Goal: Information Seeking & Learning: Learn about a topic

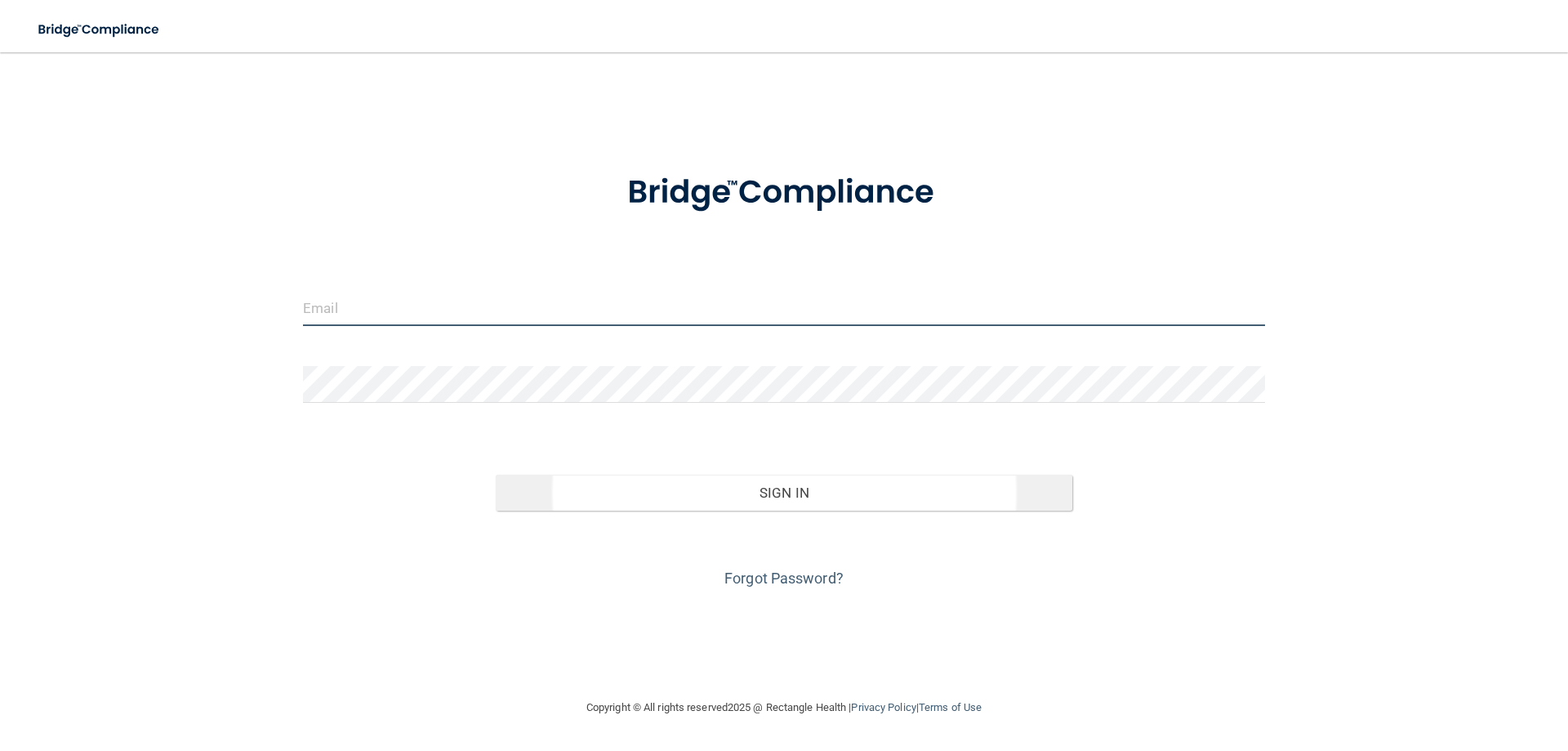
type input "[PERSON_NAME][EMAIL_ADDRESS][DOMAIN_NAME]"
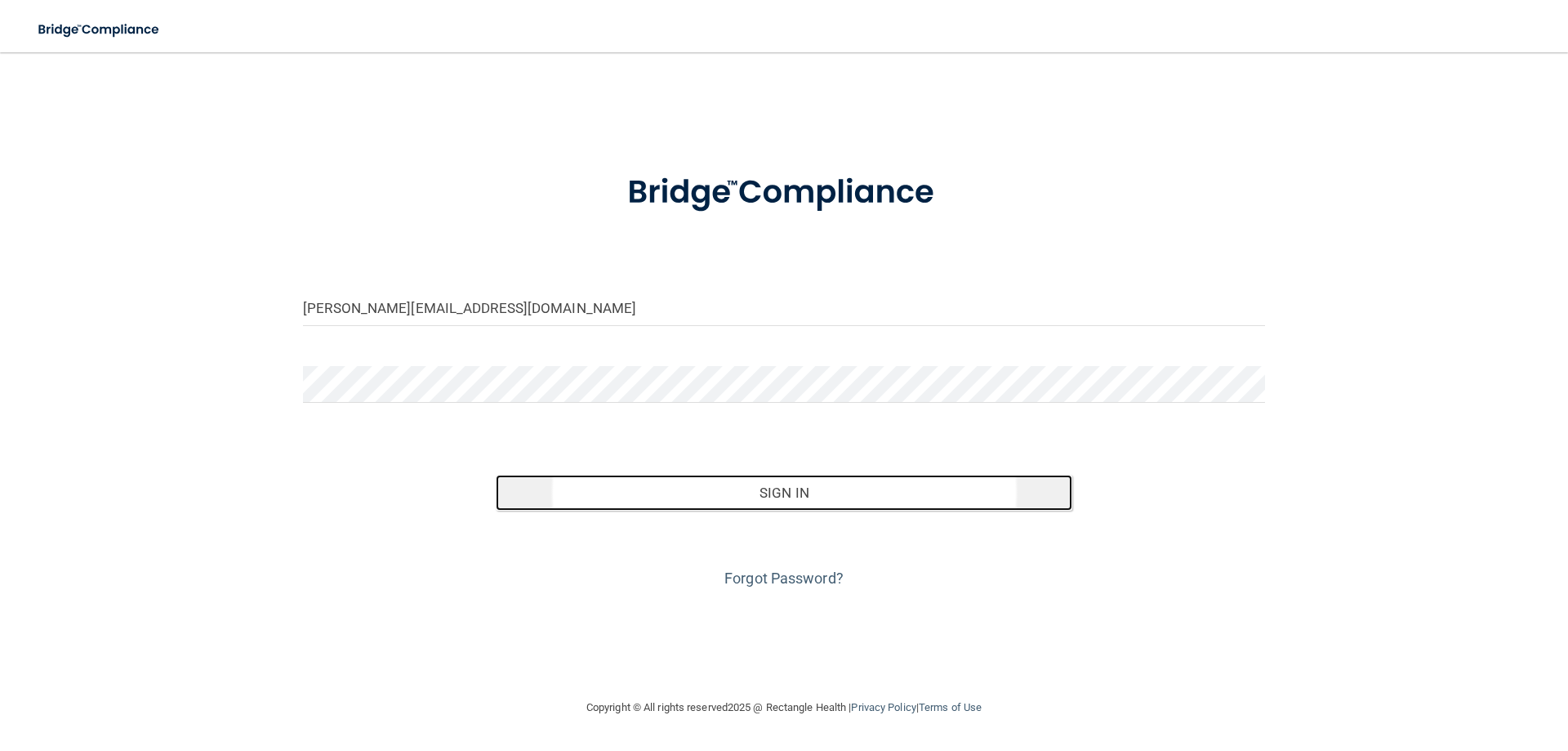
click at [739, 497] on button "Sign In" at bounding box center [784, 492] width 578 height 36
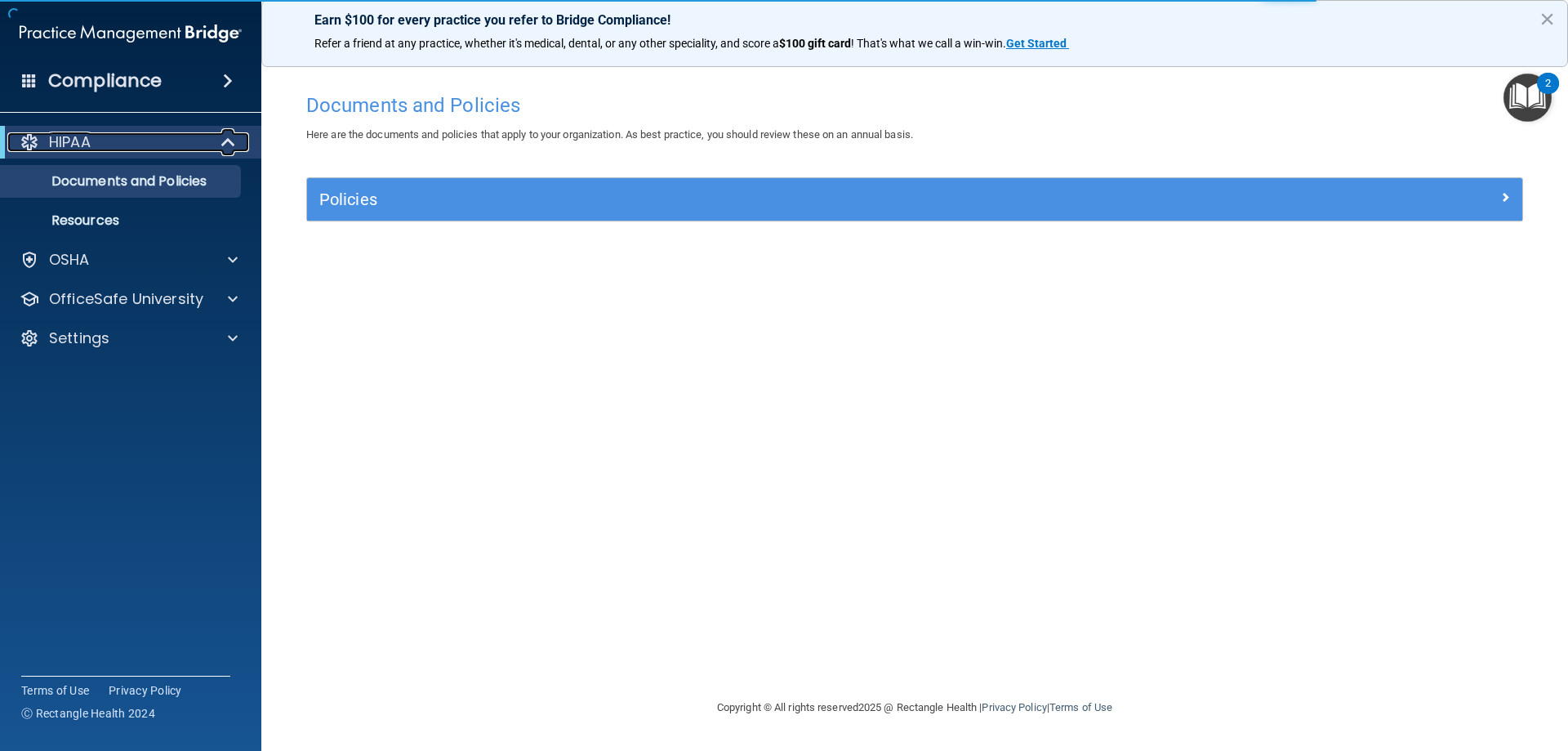
click at [68, 146] on p "HIPAA" at bounding box center [70, 141] width 42 height 19
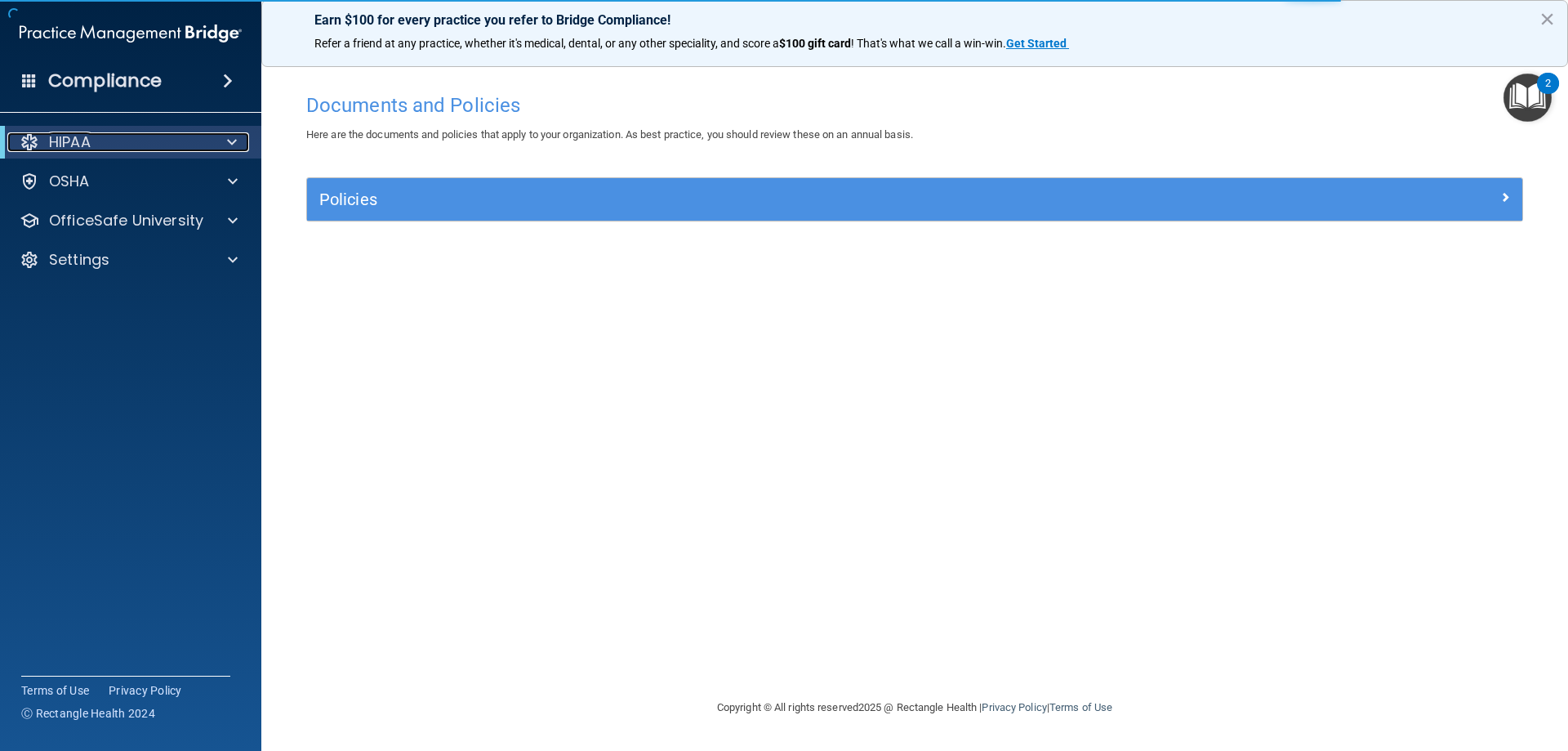
click at [68, 146] on p "HIPAA" at bounding box center [70, 141] width 42 height 19
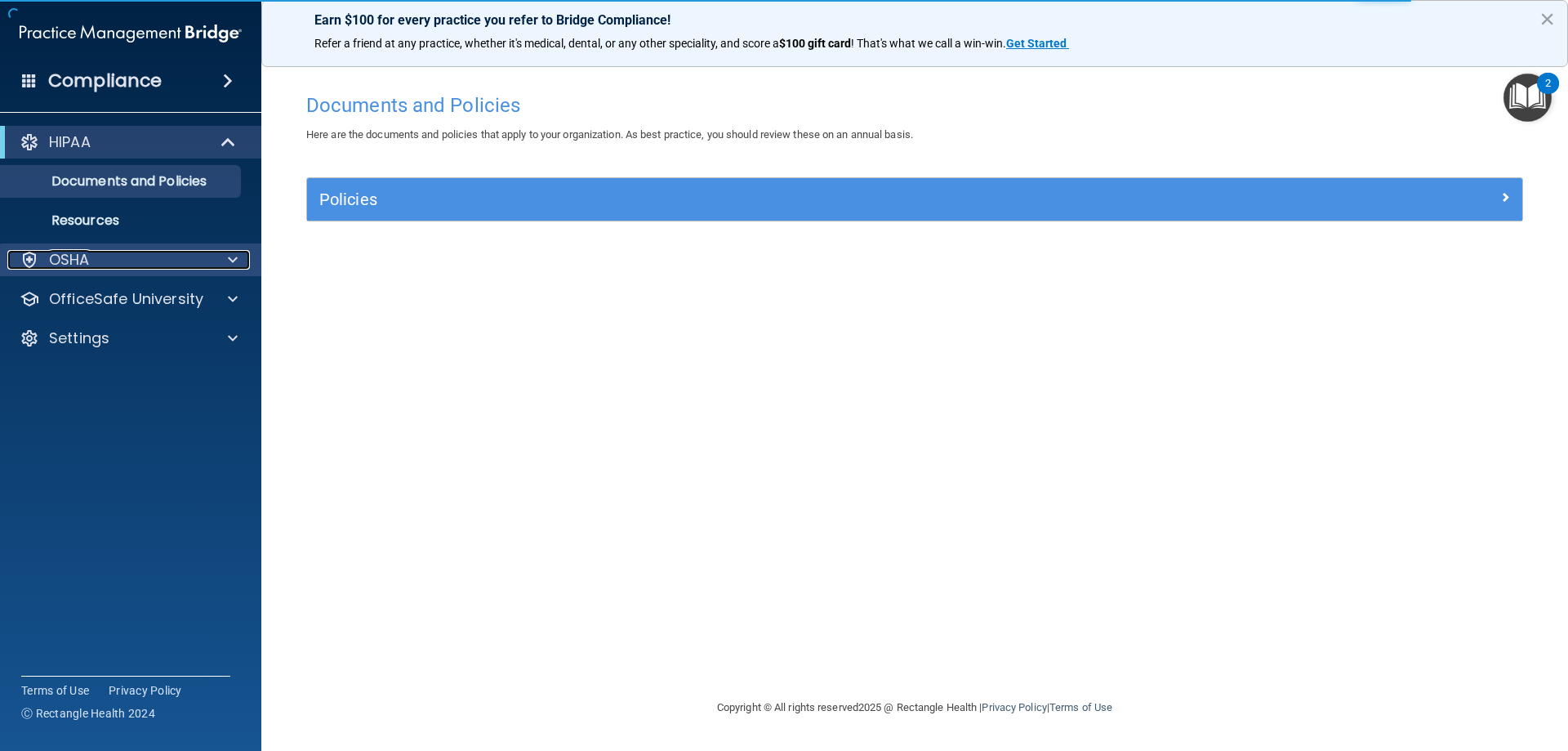
click at [69, 264] on p "OSHA" at bounding box center [69, 259] width 41 height 19
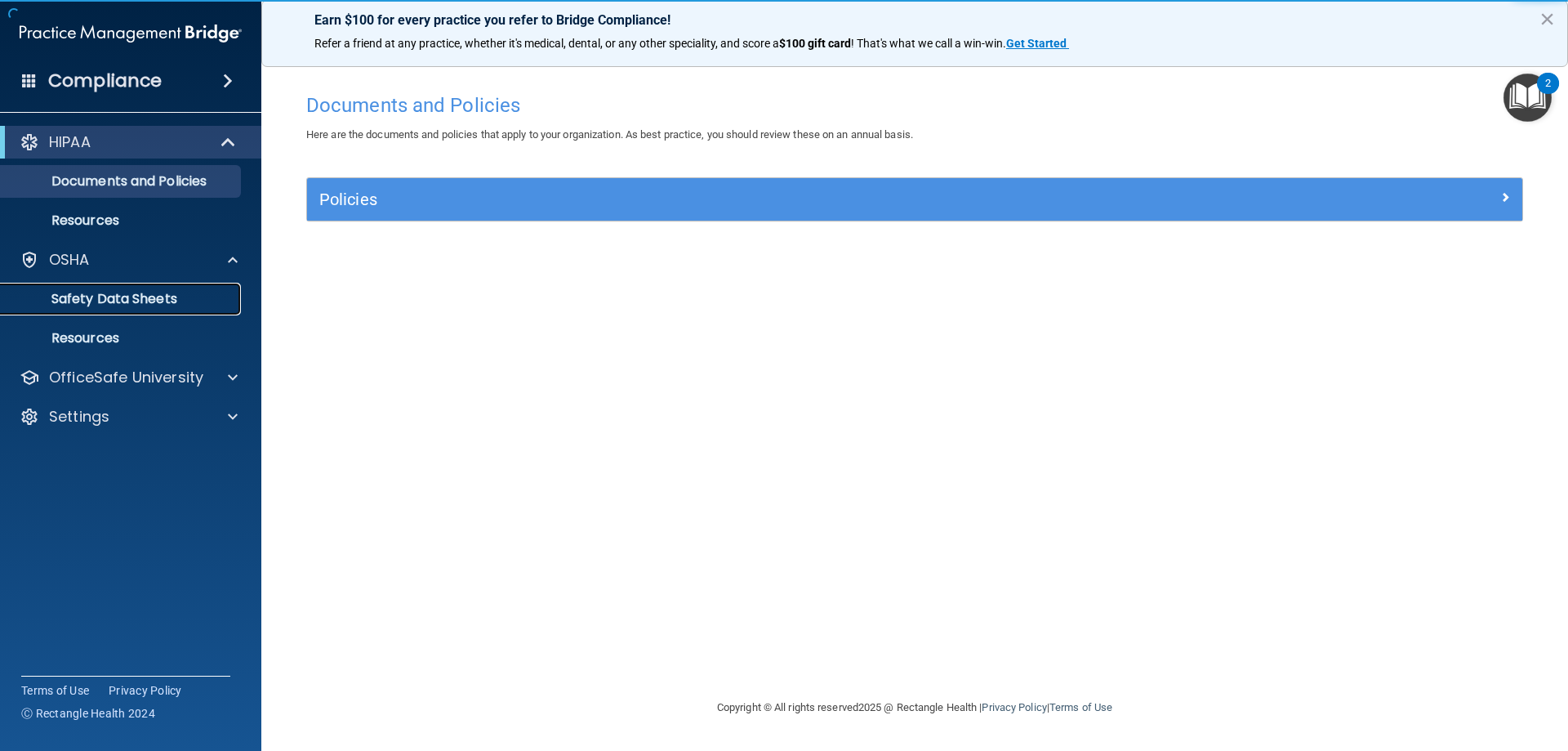
click at [90, 308] on link "Safety Data Sheets" at bounding box center [113, 299] width 257 height 33
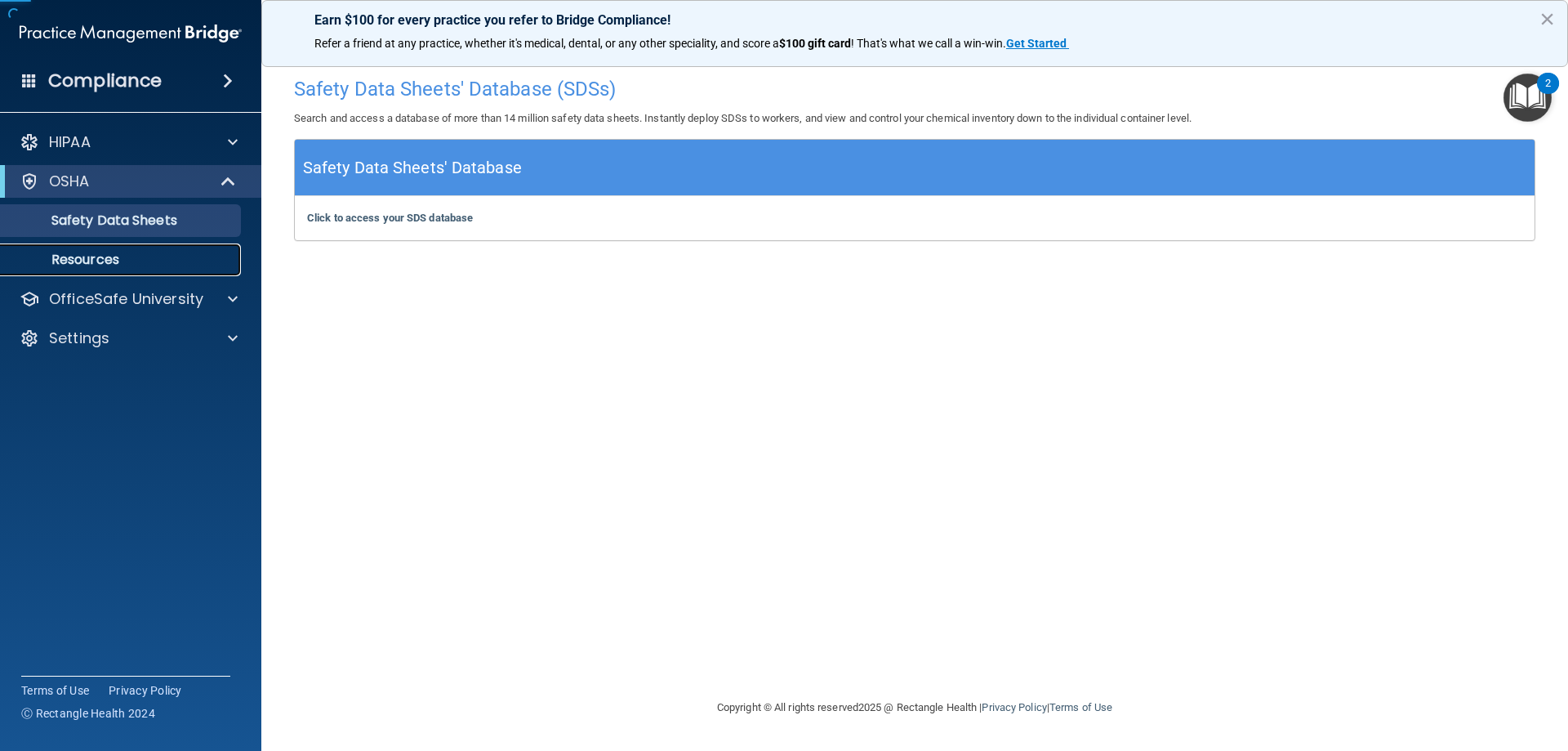
click at [99, 247] on link "Resources" at bounding box center [113, 259] width 257 height 33
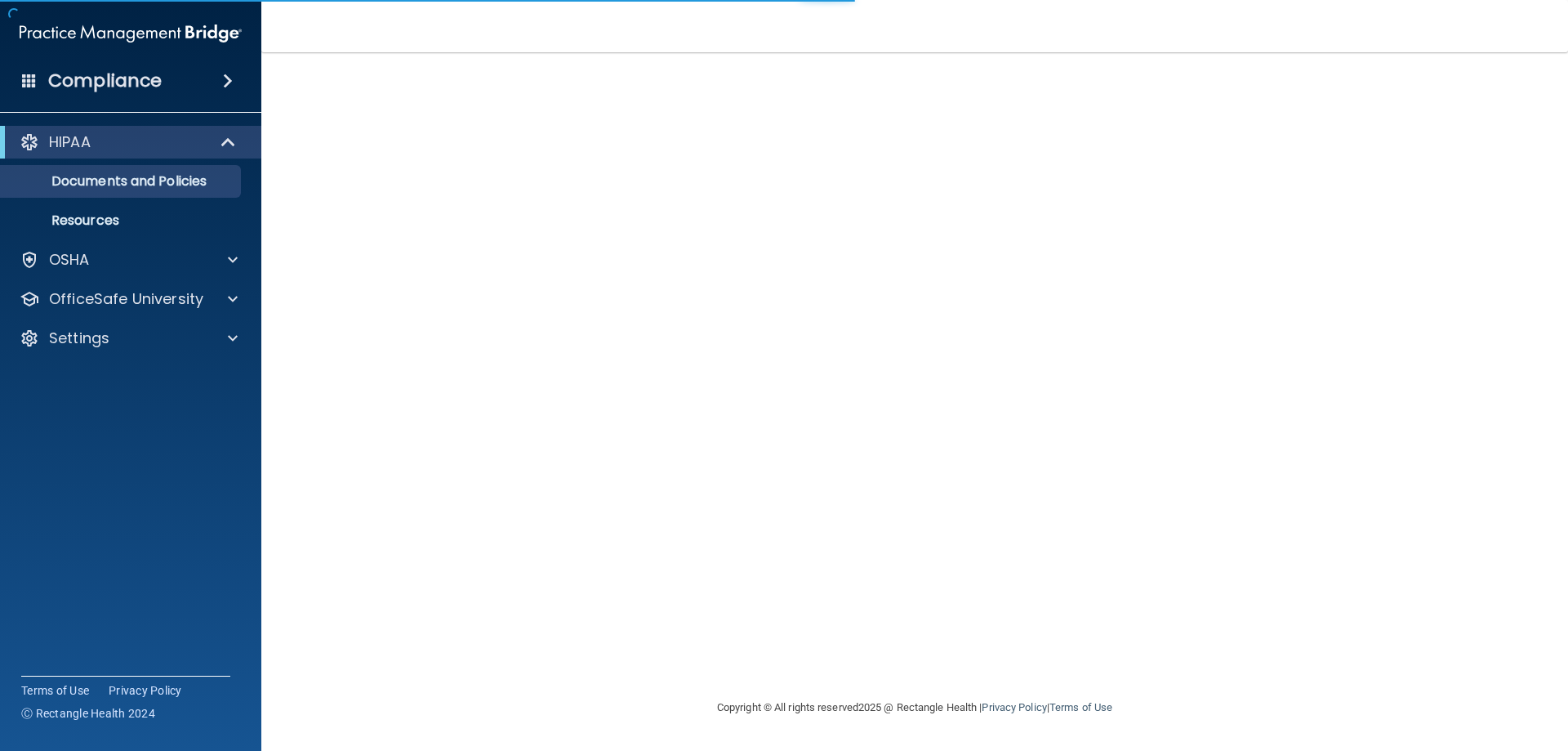
click at [95, 87] on h4 "Compliance" at bounding box center [104, 81] width 114 height 23
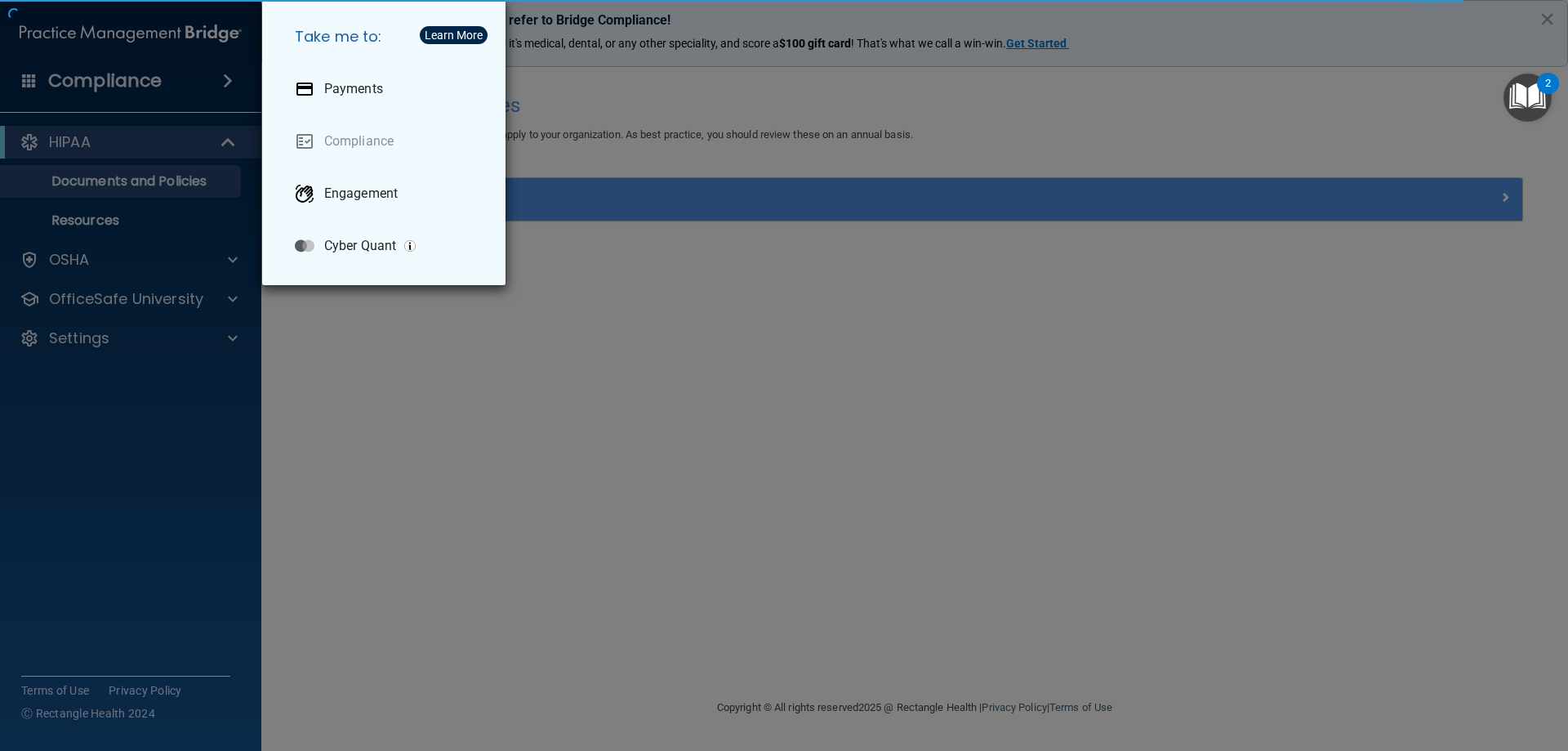
click at [100, 87] on div "Take me to: Payments Compliance Engagement Cyber Quant" at bounding box center [784, 375] width 1568 height 751
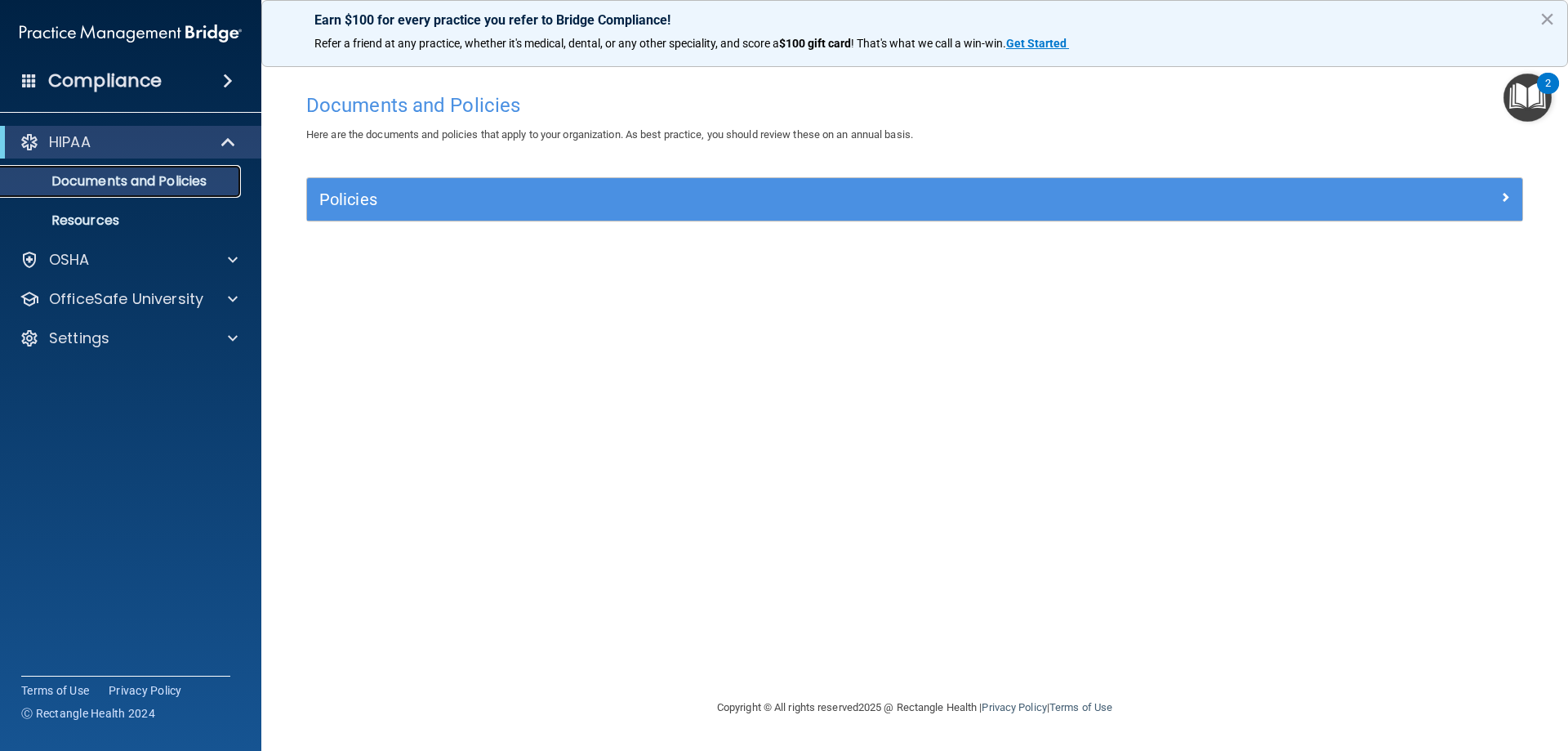
click at [140, 167] on link "Documents and Policies" at bounding box center [113, 181] width 257 height 33
click at [132, 260] on div "OSHA" at bounding box center [108, 259] width 203 height 19
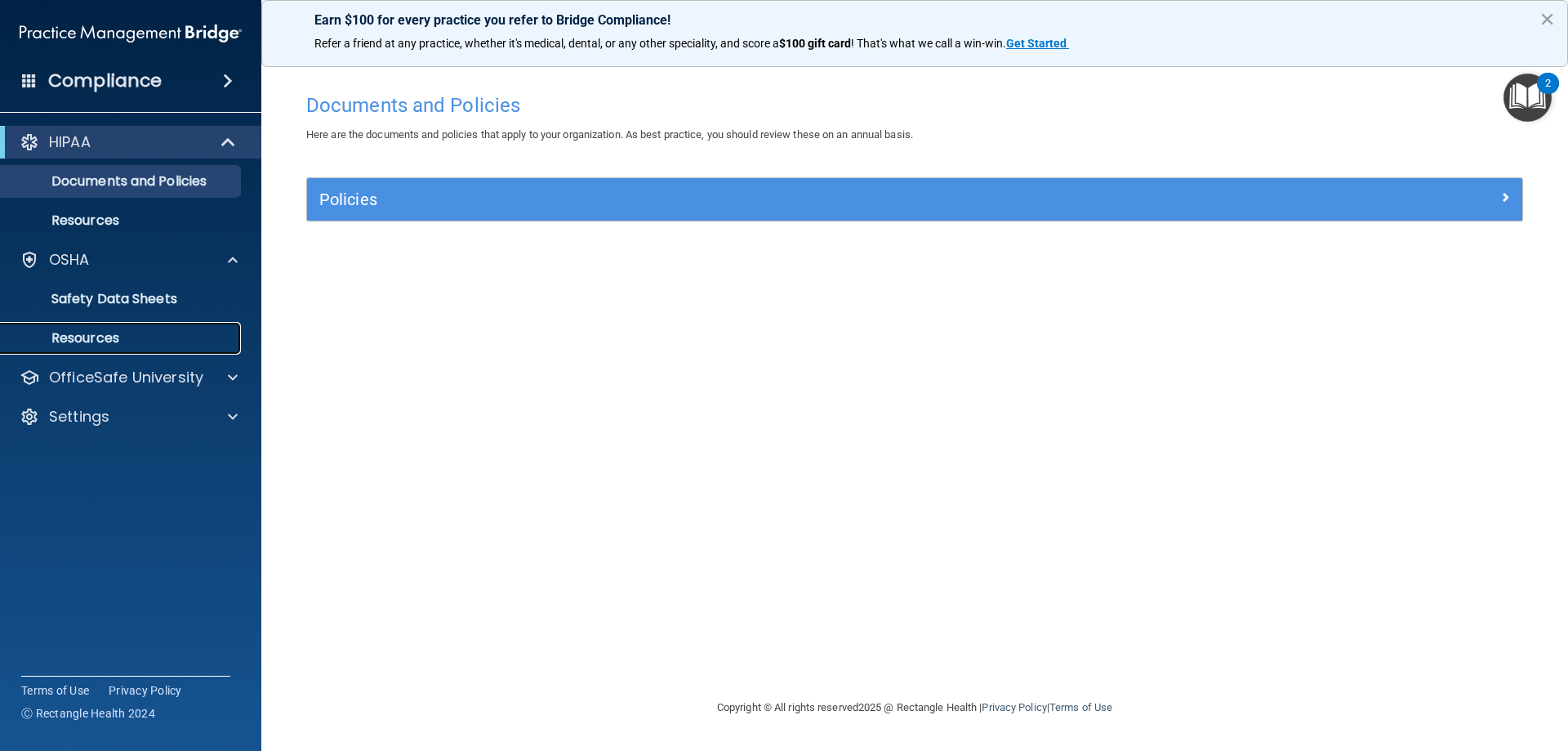
click at [129, 350] on link "Resources" at bounding box center [113, 338] width 257 height 33
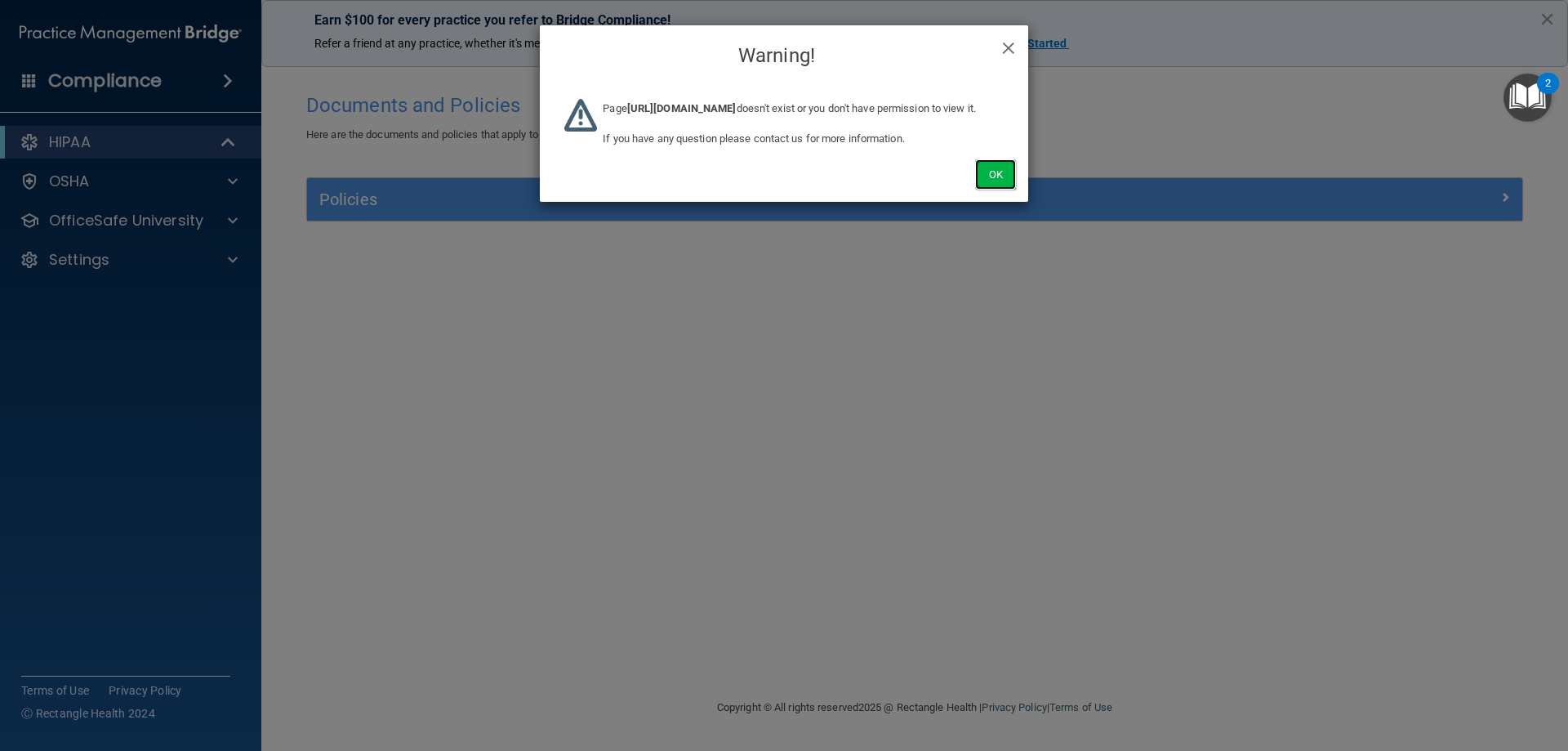
click at [987, 189] on button "Ok" at bounding box center [995, 174] width 41 height 30
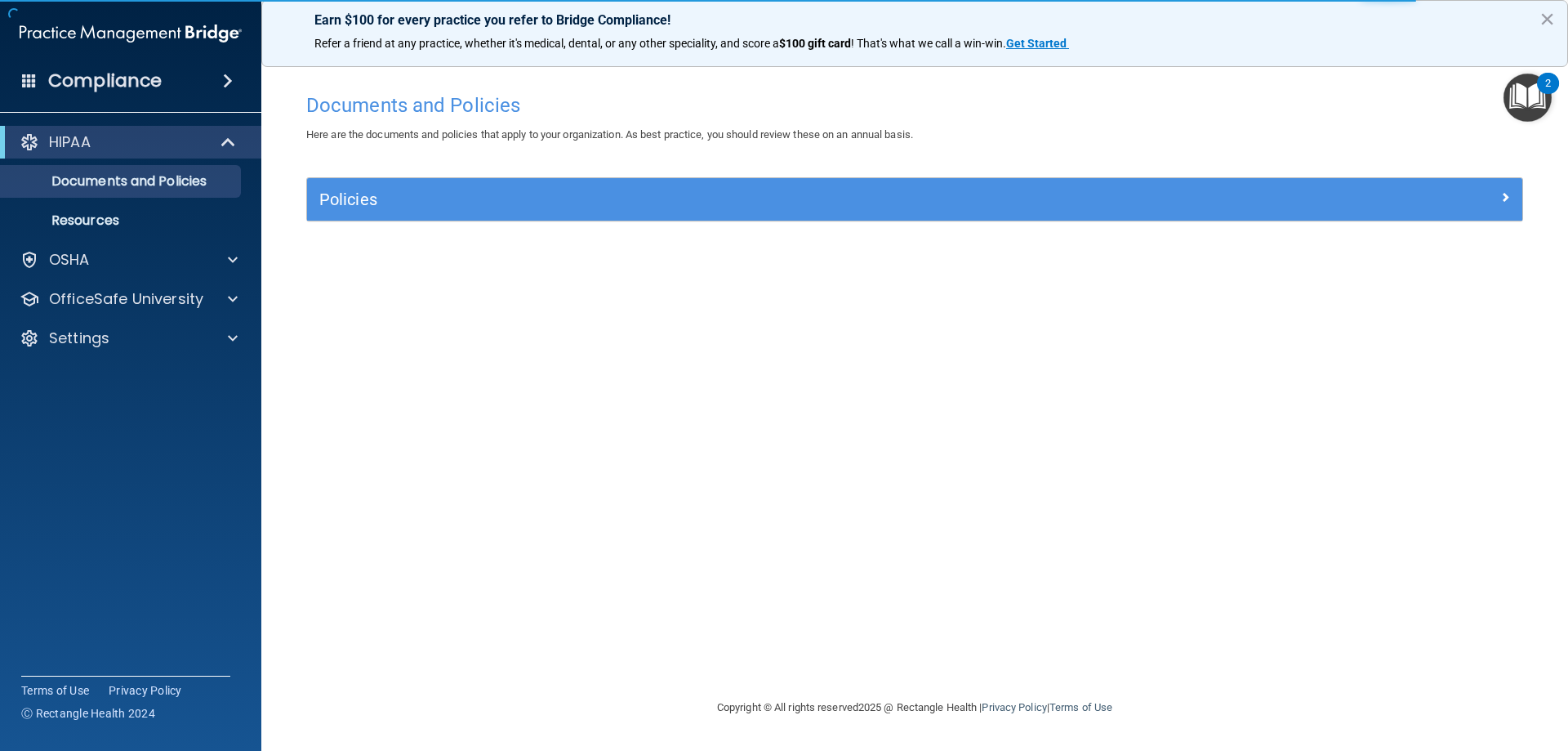
click at [1550, 19] on button "×" at bounding box center [1547, 19] width 15 height 26
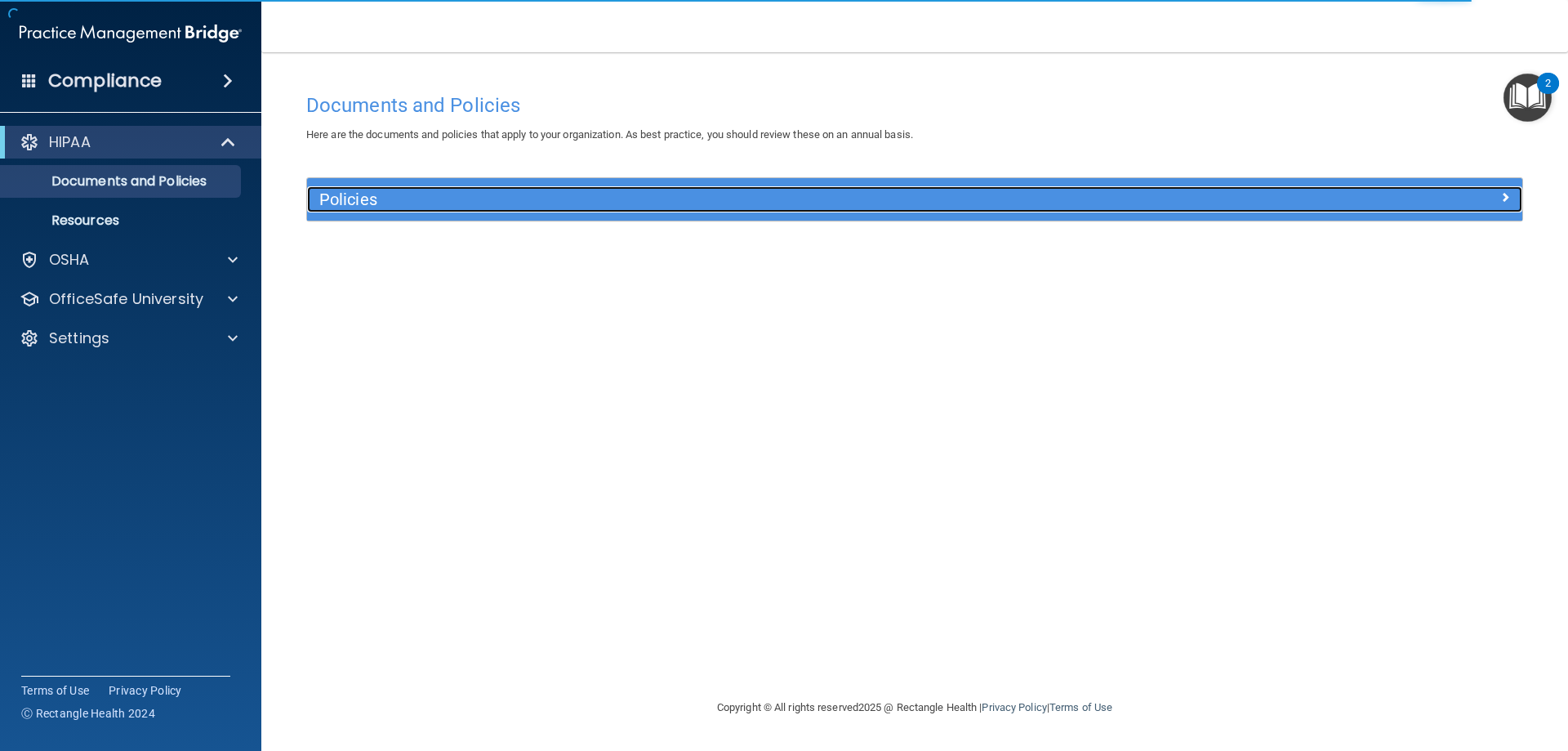
drag, startPoint x: 1291, startPoint y: 200, endPoint x: 1295, endPoint y: 193, distance: 8.1
click at [1291, 199] on div at bounding box center [1370, 195] width 304 height 19
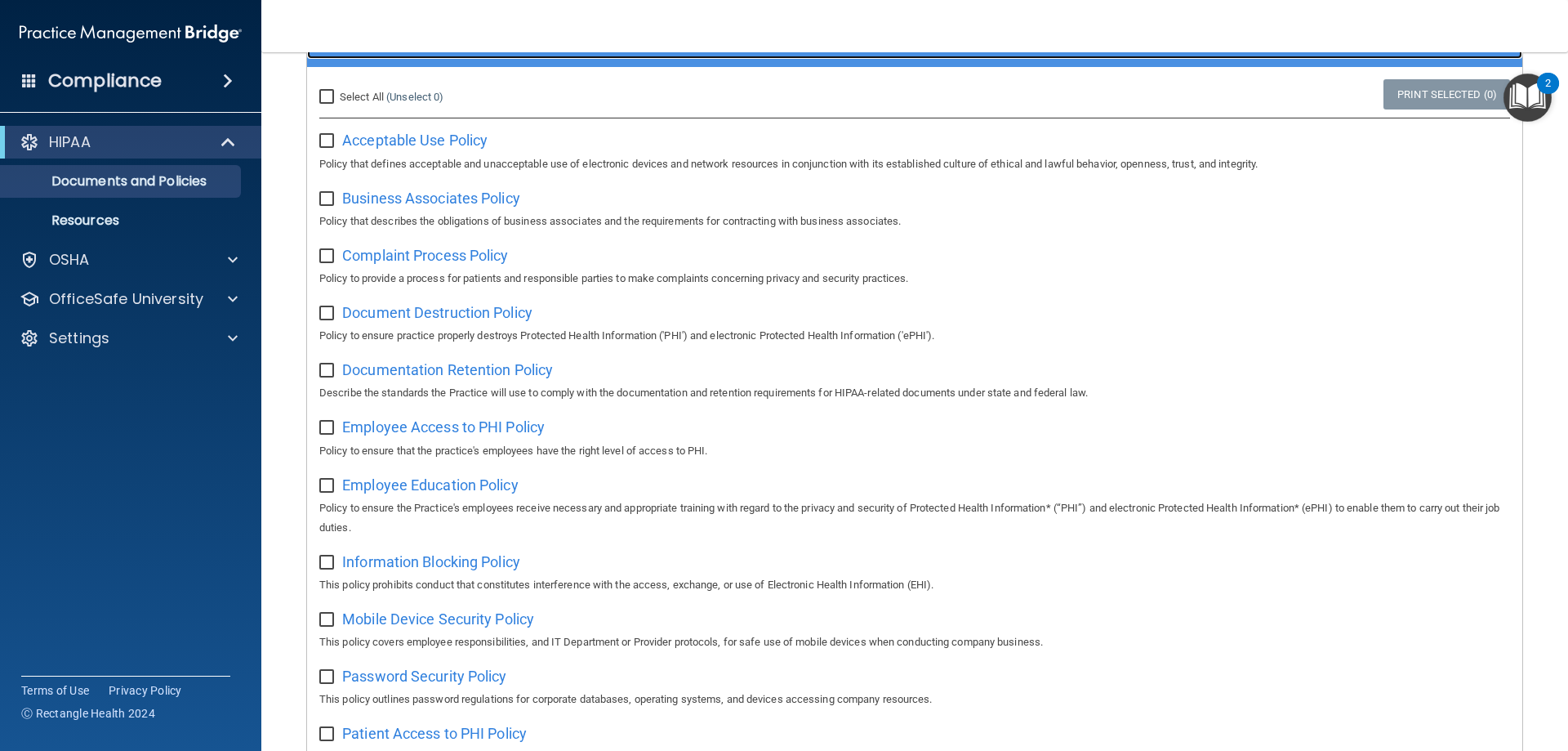
scroll to position [153, 0]
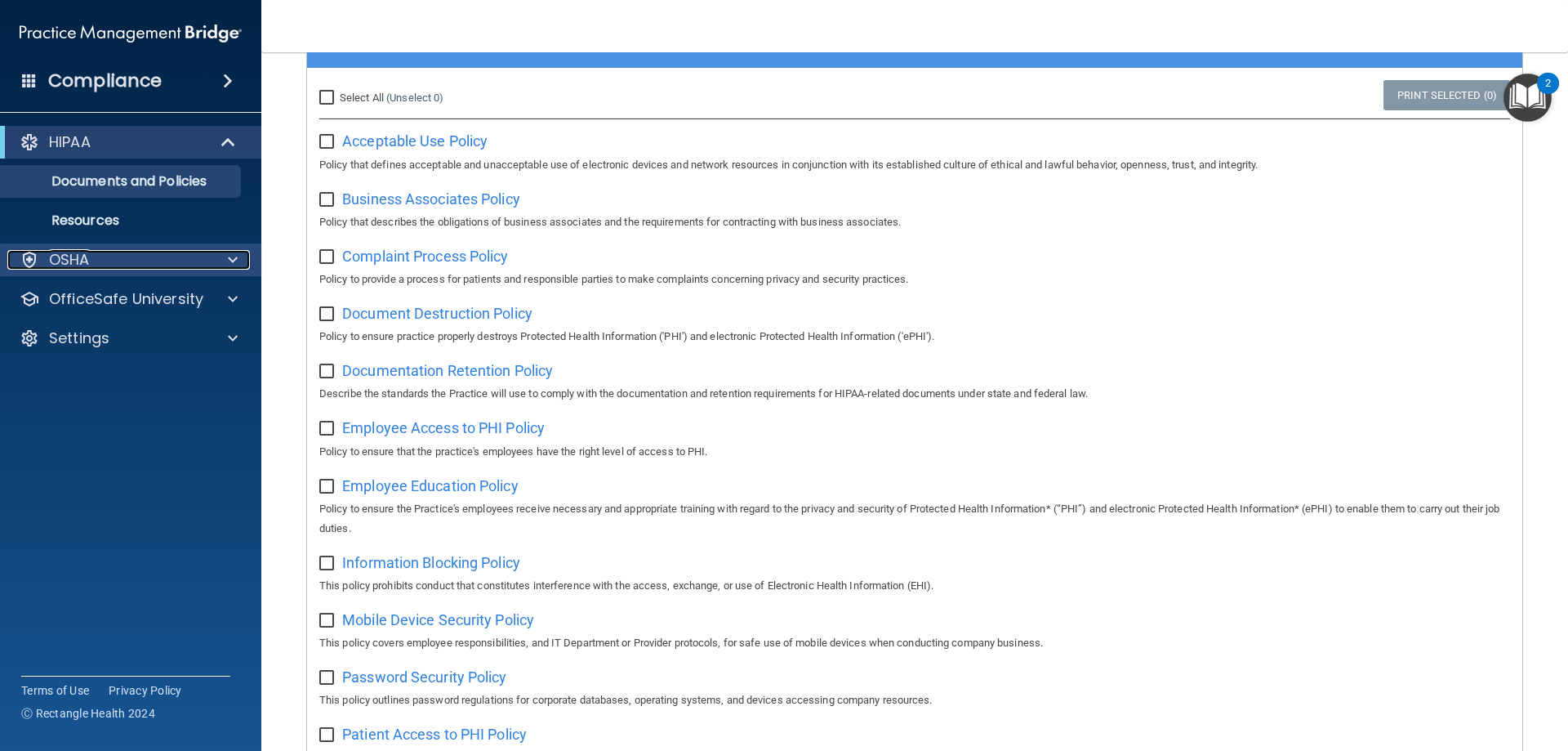
click at [208, 262] on div "OSHA" at bounding box center [108, 259] width 203 height 19
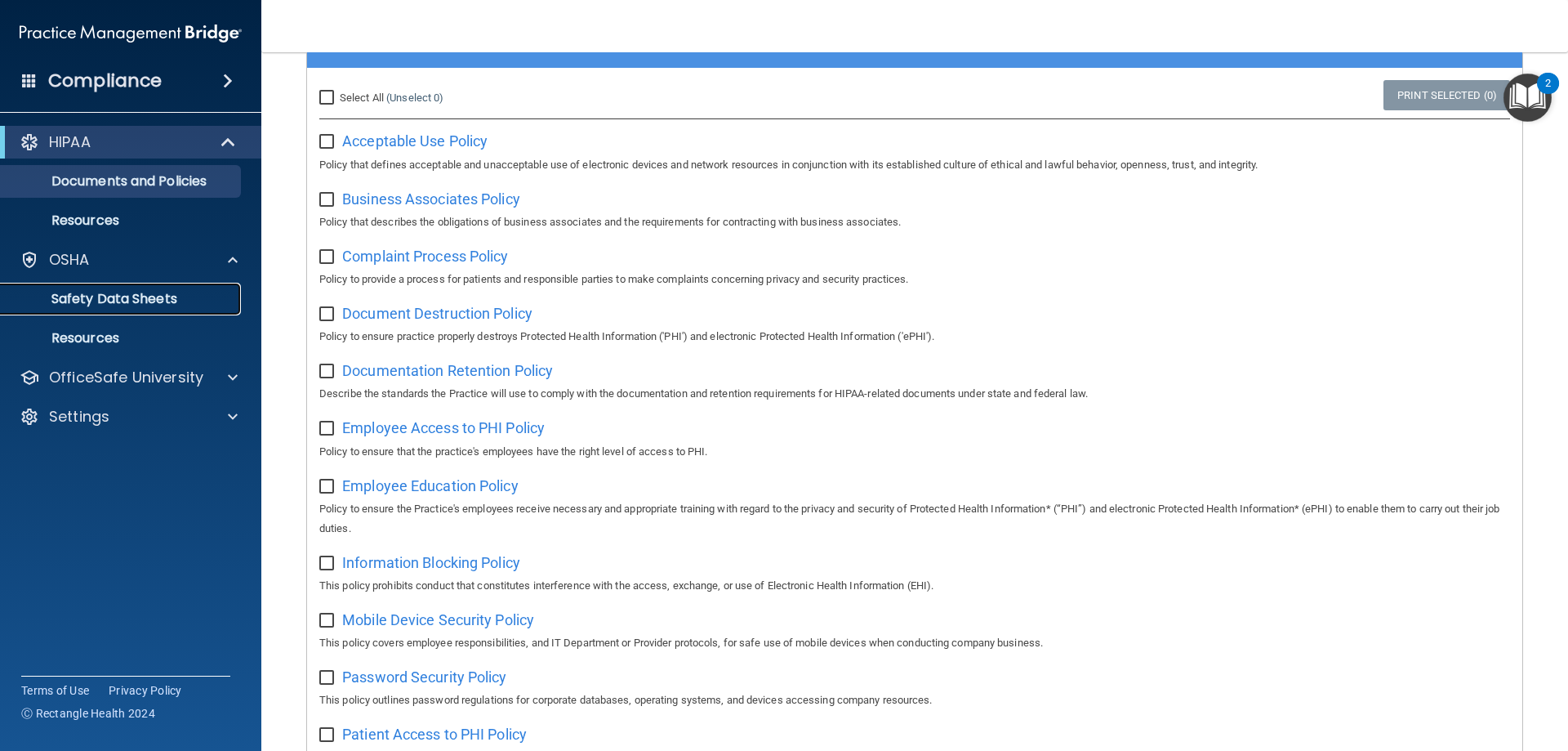
click at [187, 301] on p "Safety Data Sheets" at bounding box center [122, 299] width 223 height 16
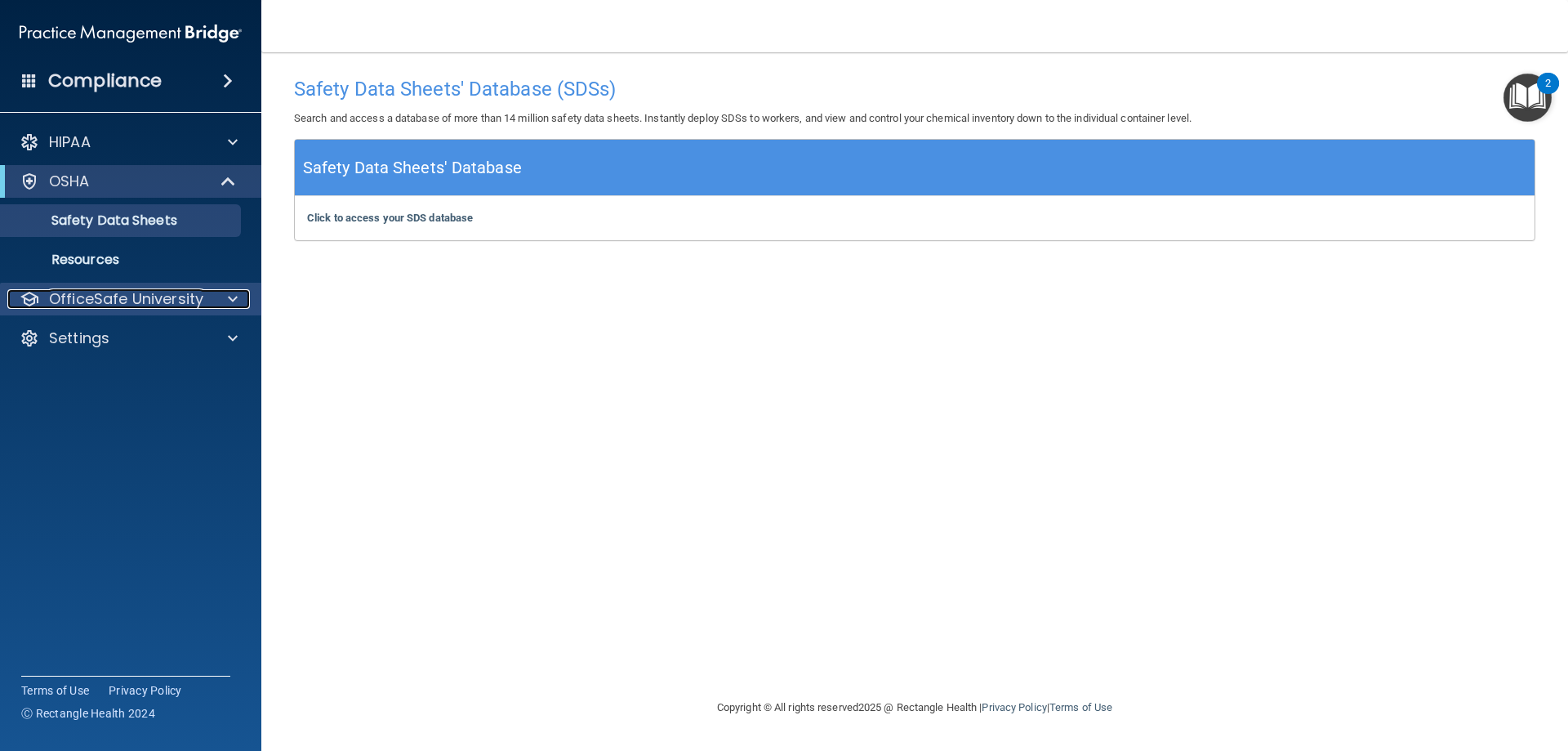
click at [187, 302] on p "OfficeSafe University" at bounding box center [126, 299] width 155 height 19
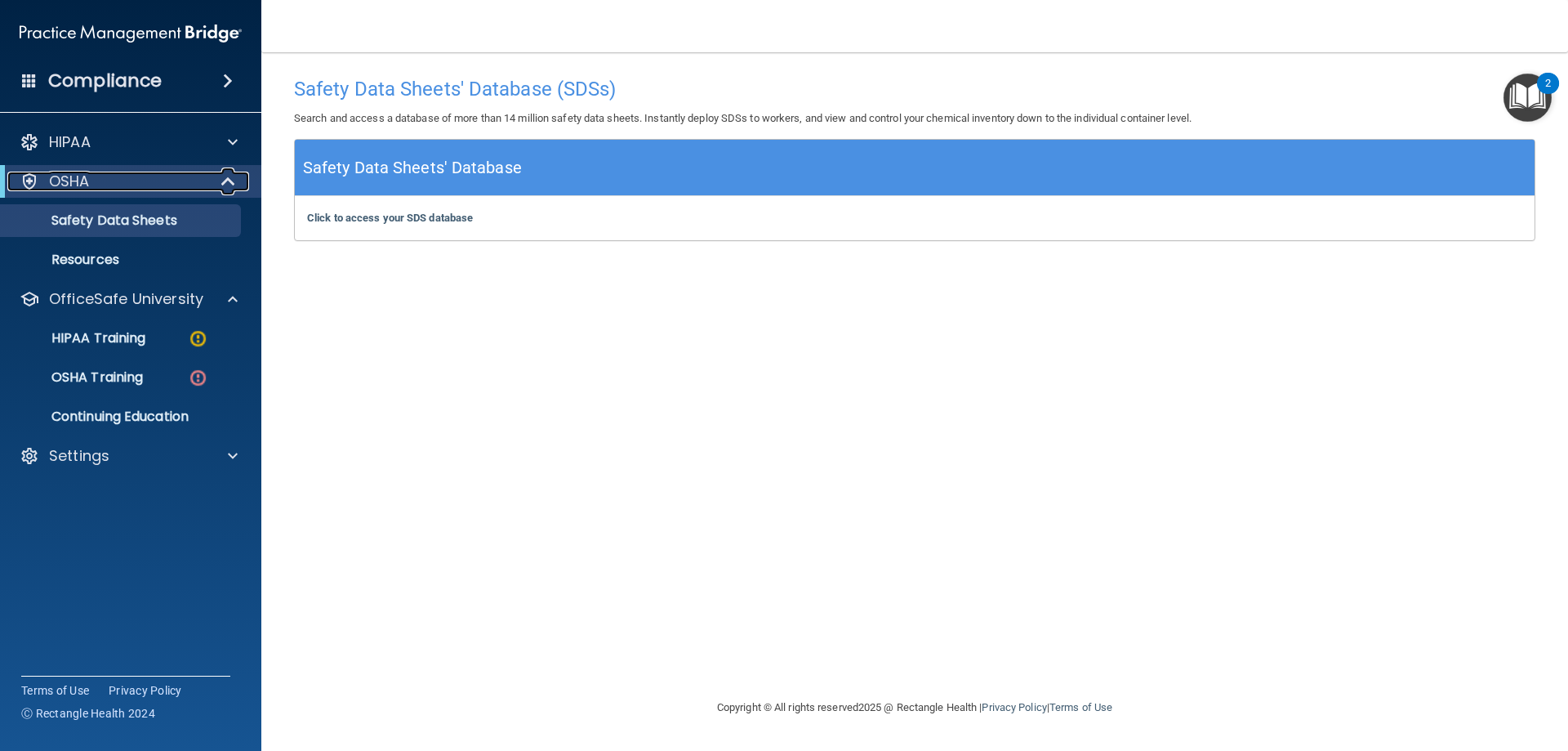
click at [235, 177] on span at bounding box center [230, 181] width 14 height 19
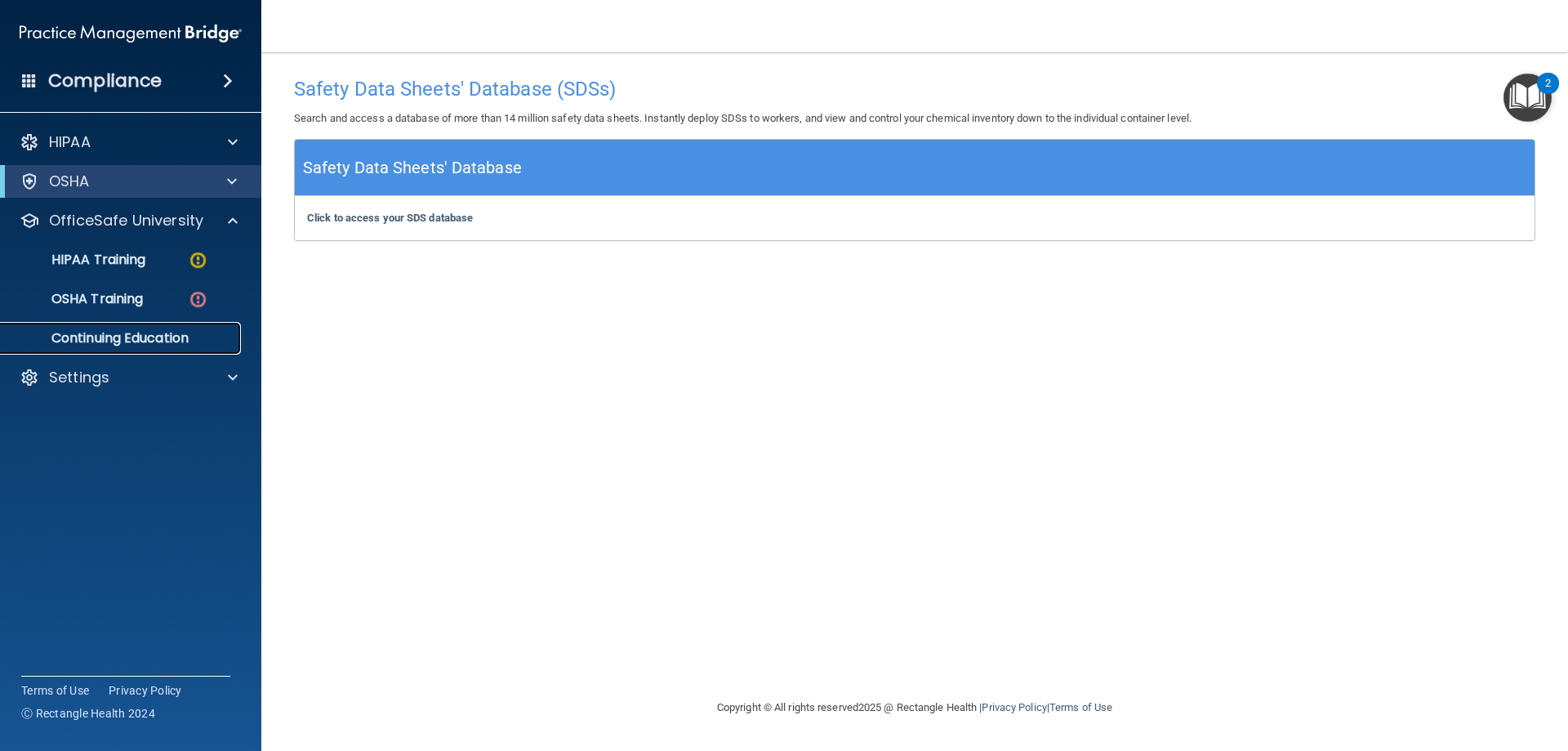
click at [166, 340] on p "Continuing Education" at bounding box center [122, 337] width 223 height 16
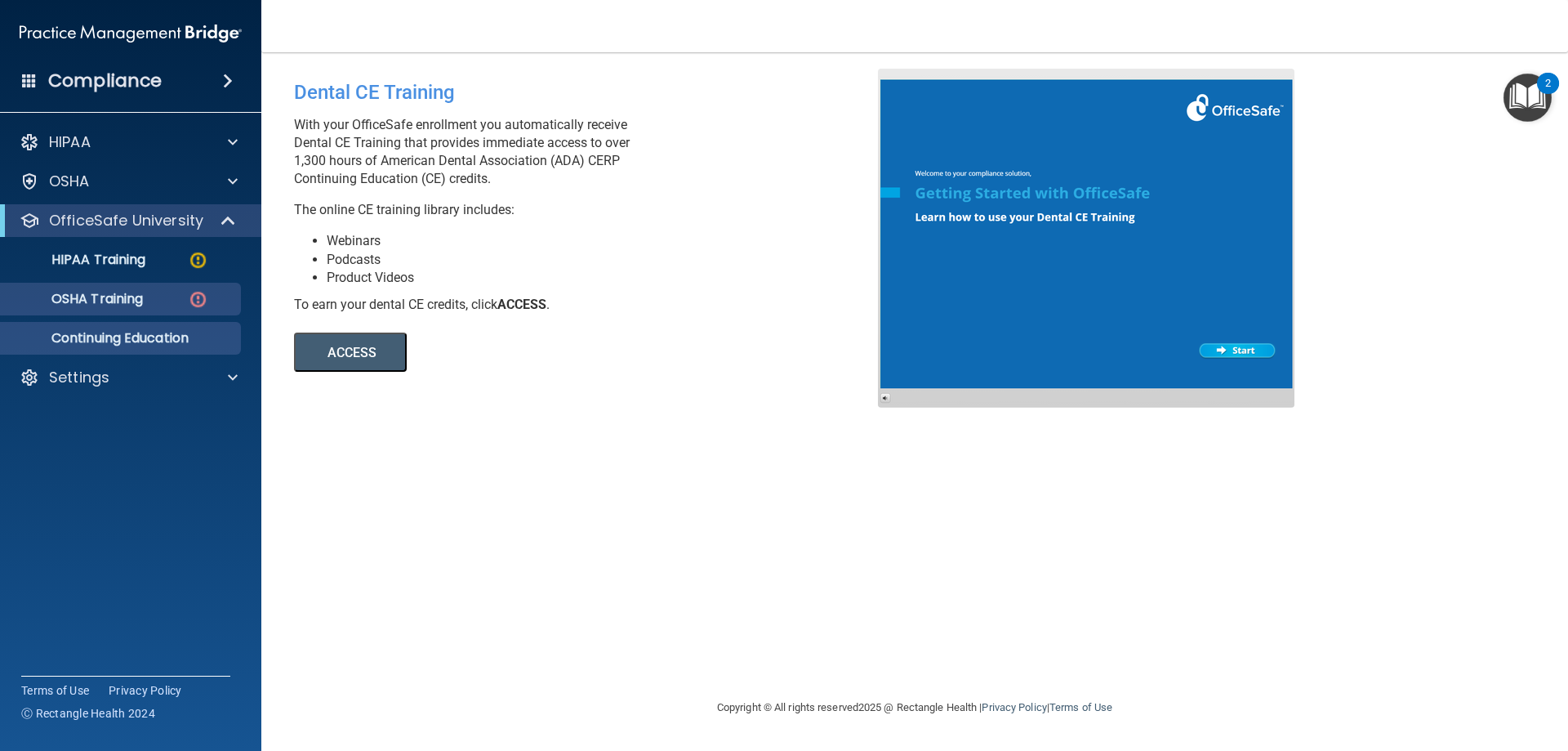
click at [156, 286] on ul "HIPAA Training OSHA Training Continuing Education" at bounding box center [132, 296] width 296 height 118
click at [156, 299] on div "OSHA Training" at bounding box center [122, 299] width 223 height 16
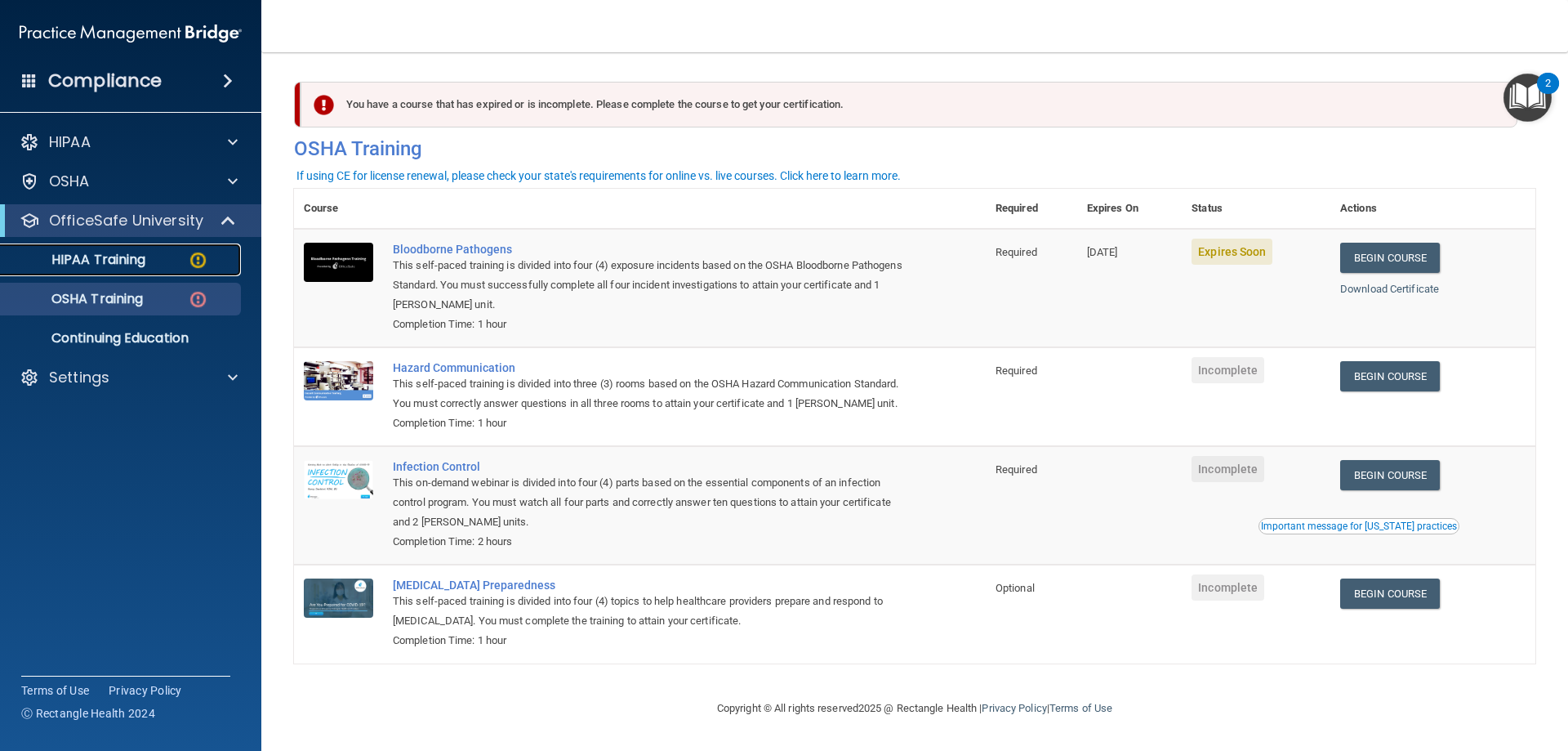
click at [174, 273] on link "HIPAA Training" at bounding box center [113, 259] width 257 height 33
